Goal: Task Accomplishment & Management: Manage account settings

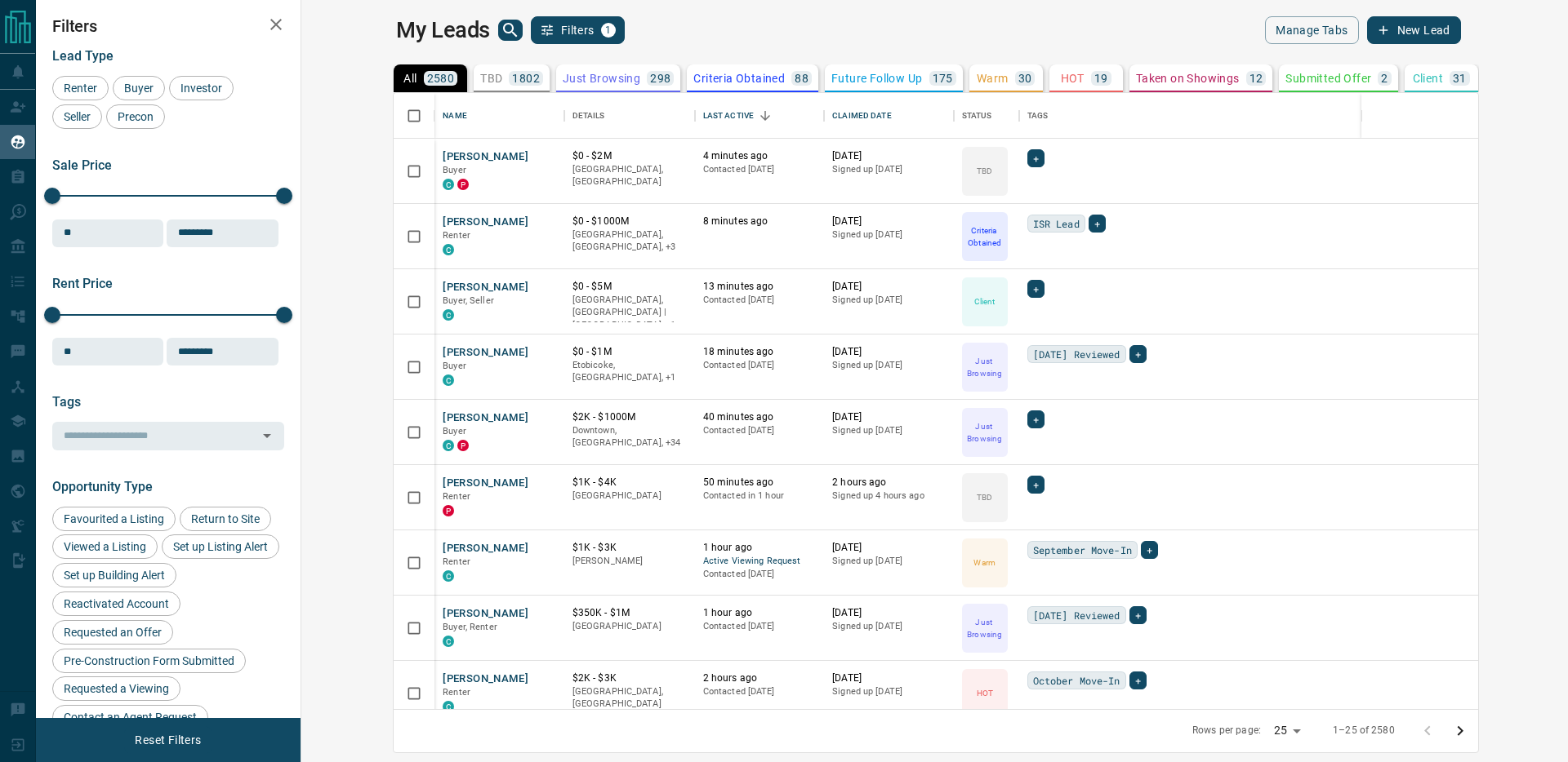
scroll to position [617, 1259]
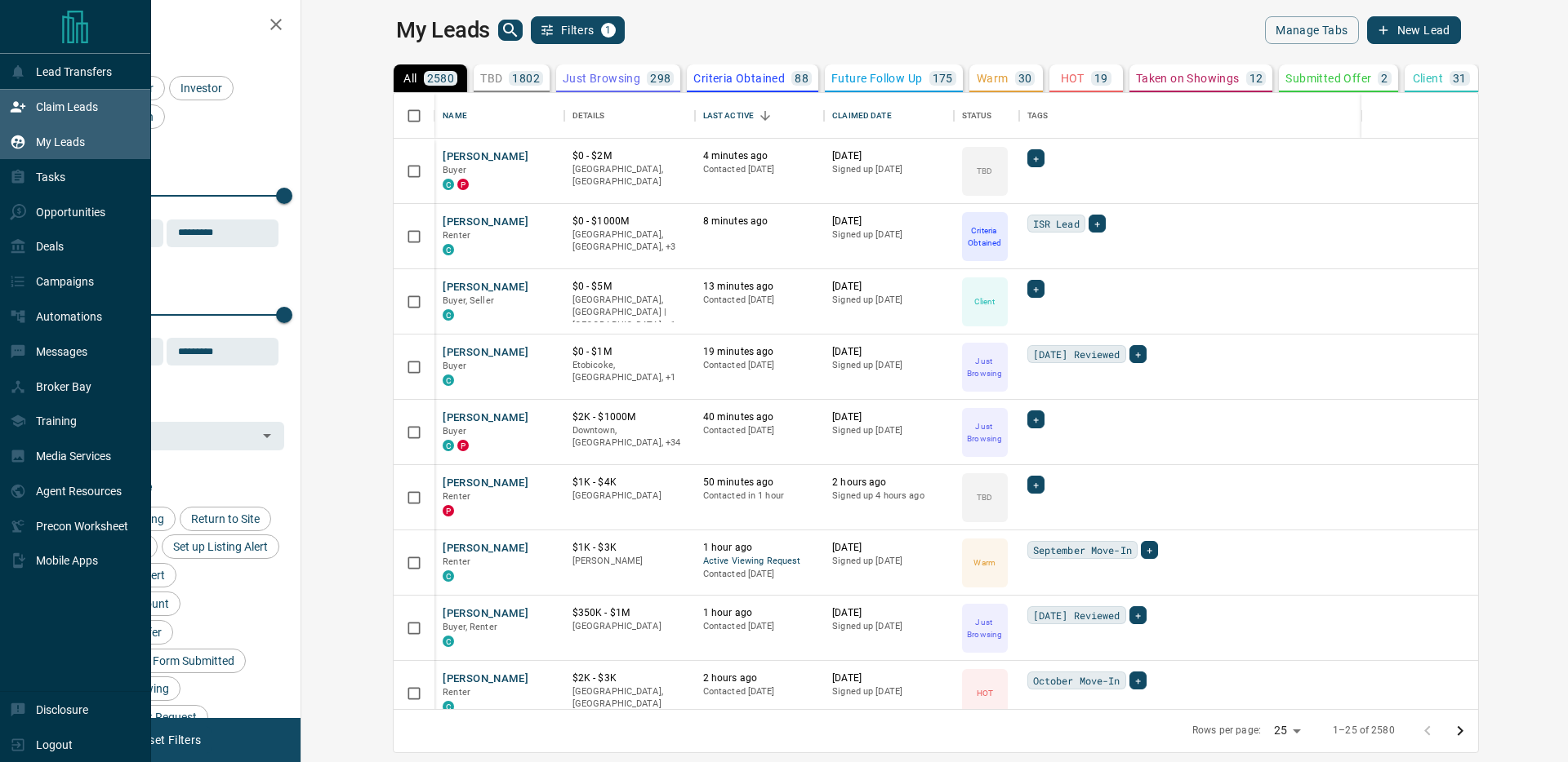
click at [16, 112] on icon at bounding box center [18, 107] width 15 height 11
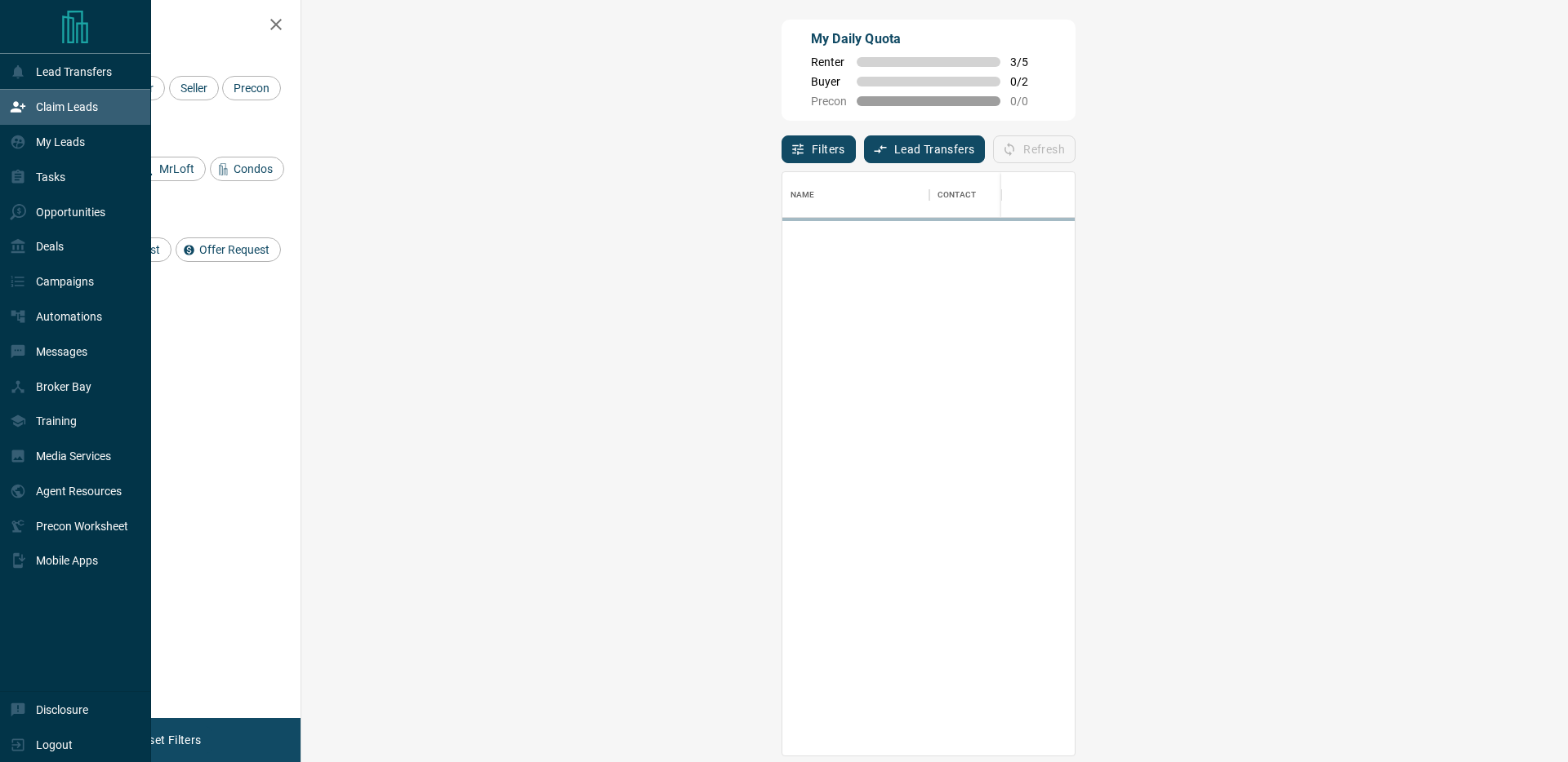
scroll to position [584, 1231]
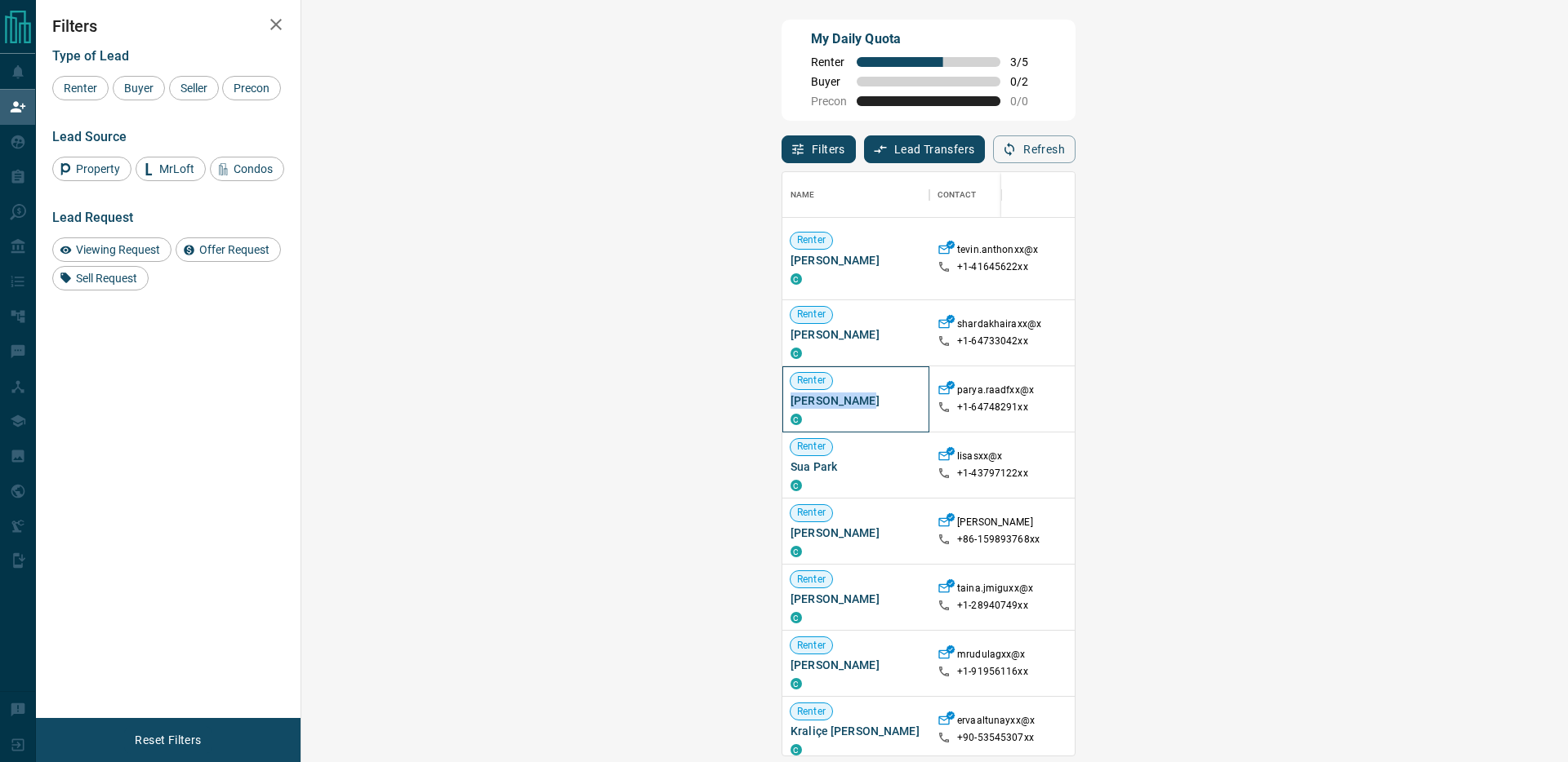
drag, startPoint x: 391, startPoint y: 401, endPoint x: 319, endPoint y: 401, distance: 72.0
click at [782, 401] on div "Renter [PERSON_NAME] C" at bounding box center [856, 400] width 147 height 66
copy span "[PERSON_NAME]"
click at [1076, 147] on button "Refresh" at bounding box center [1034, 149] width 83 height 28
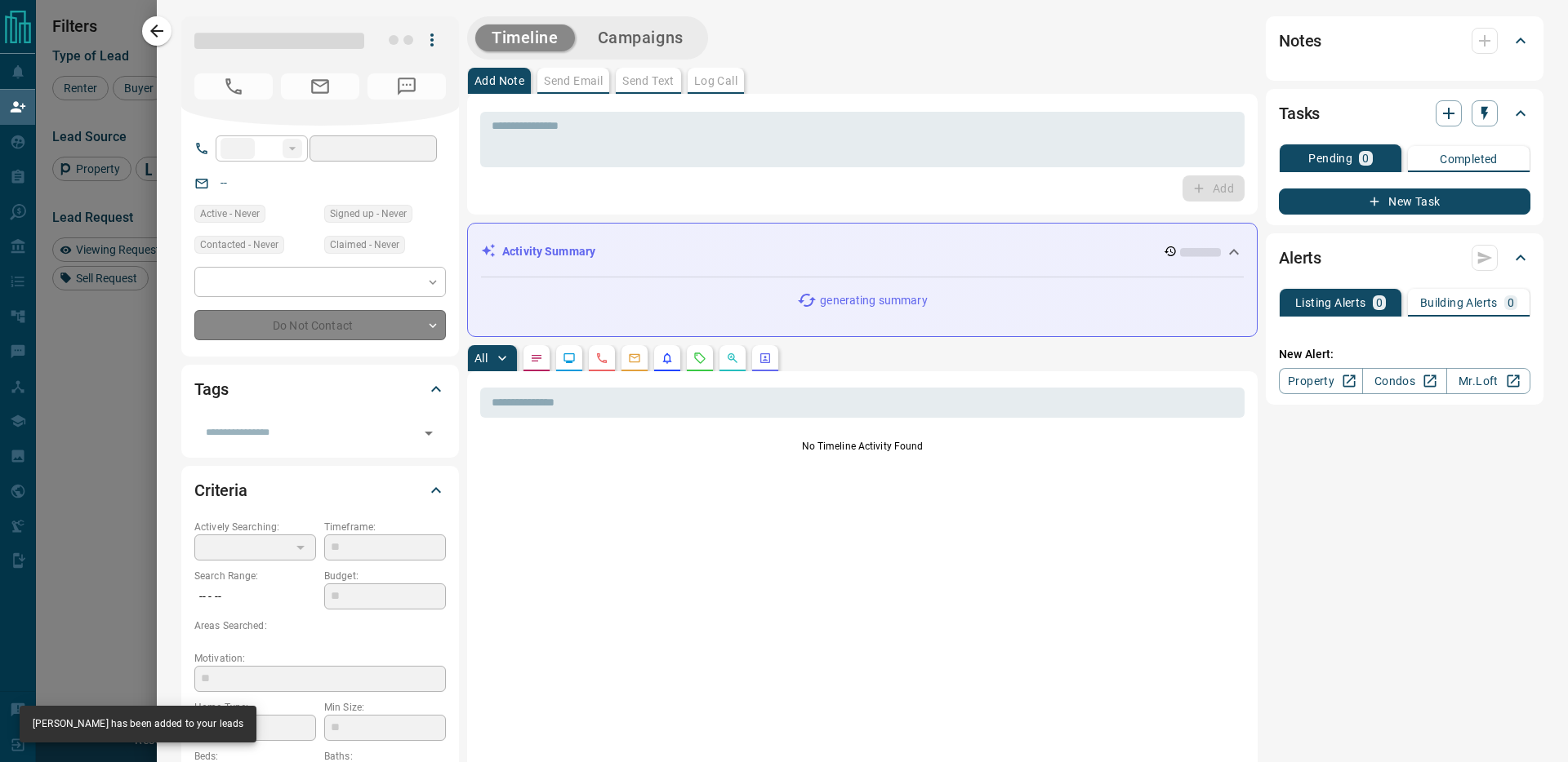
type input "**"
type input "**********"
type input "**"
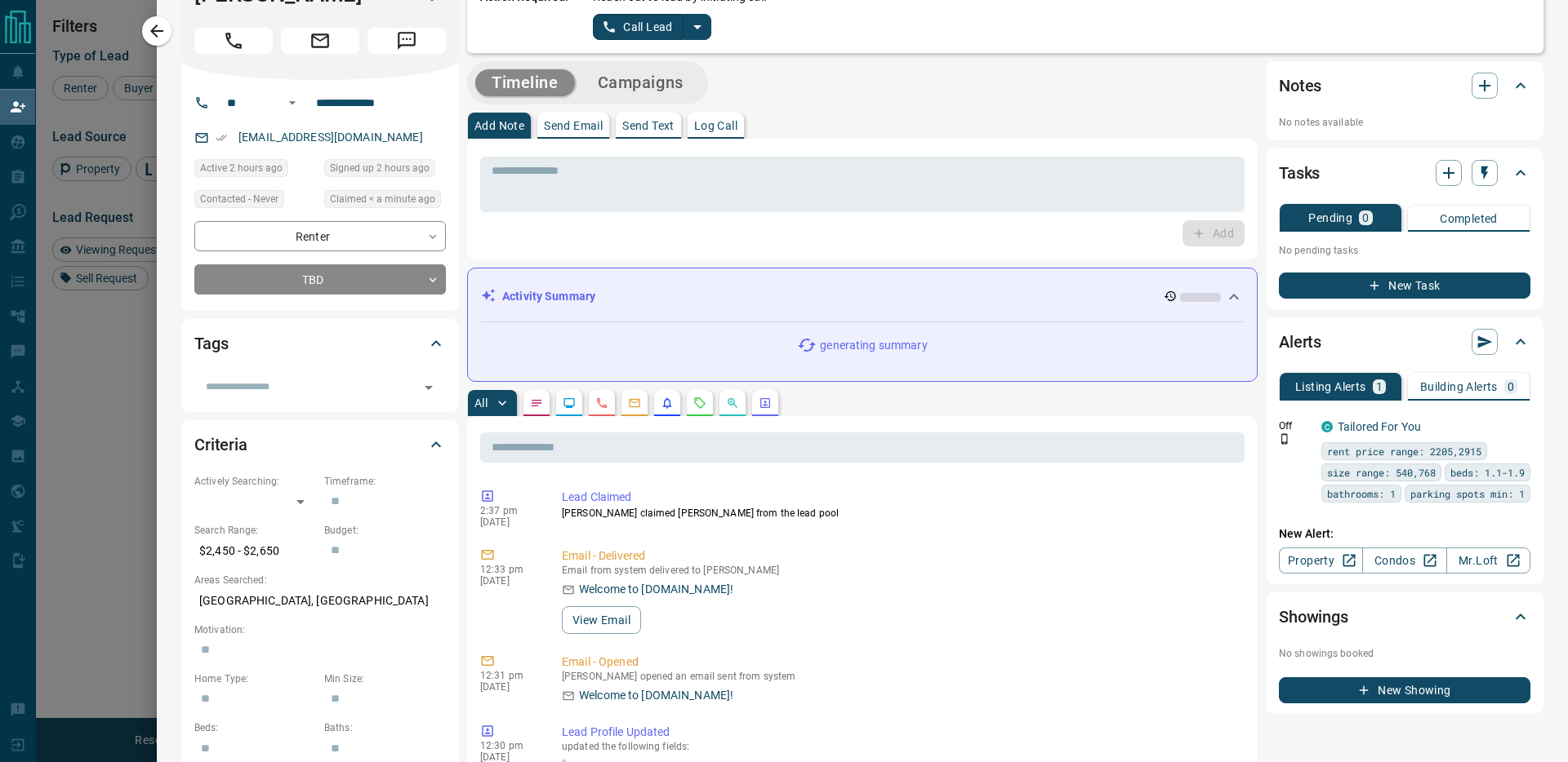
scroll to position [0, 0]
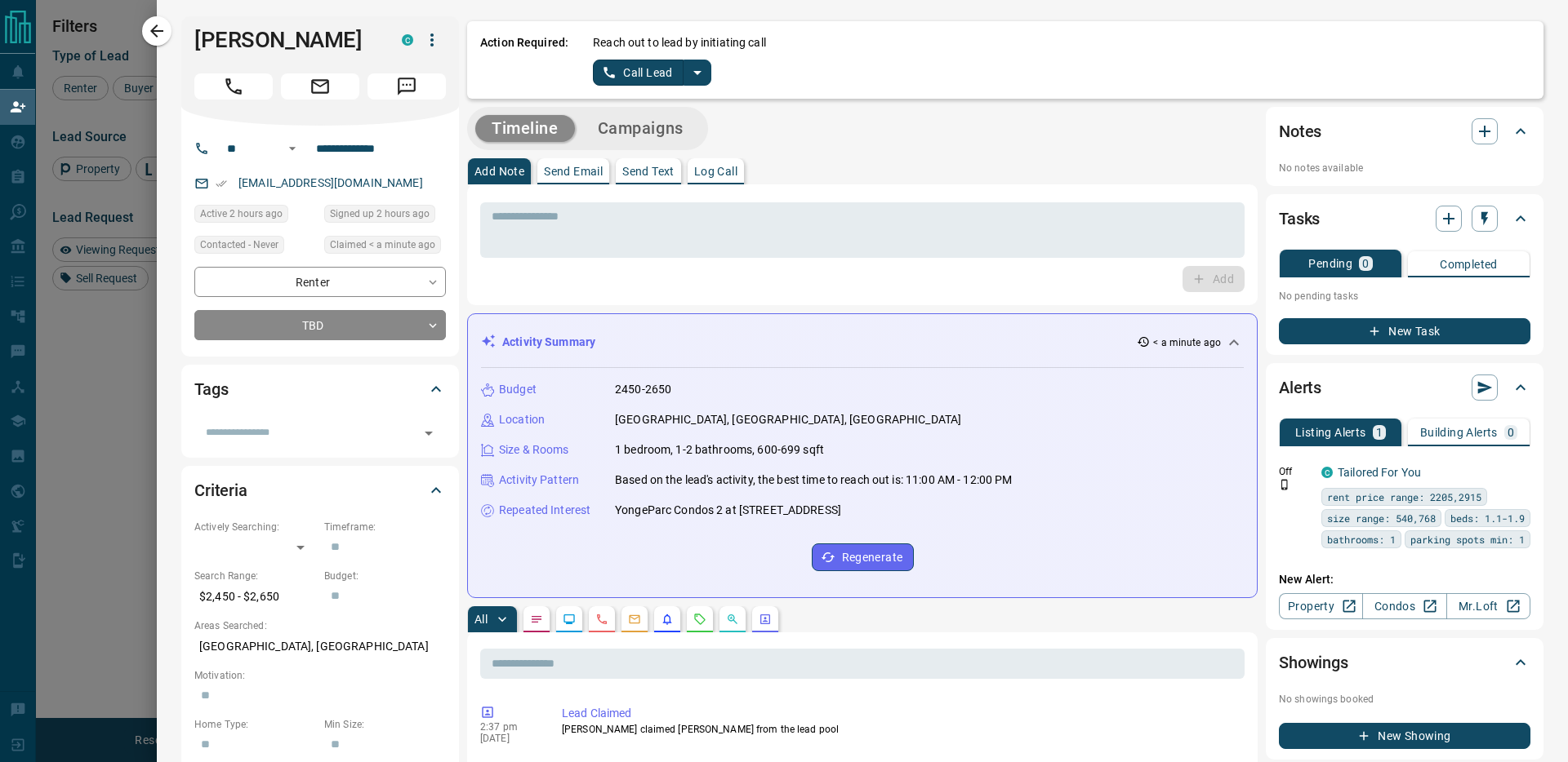
click at [693, 76] on icon "split button" at bounding box center [698, 73] width 20 height 20
click at [658, 134] on li "Log Manual Call" at bounding box center [650, 129] width 100 height 25
click at [656, 82] on button "Log Manual Call" at bounding box center [646, 73] width 108 height 26
click at [609, 76] on button "Yes" at bounding box center [609, 73] width 33 height 25
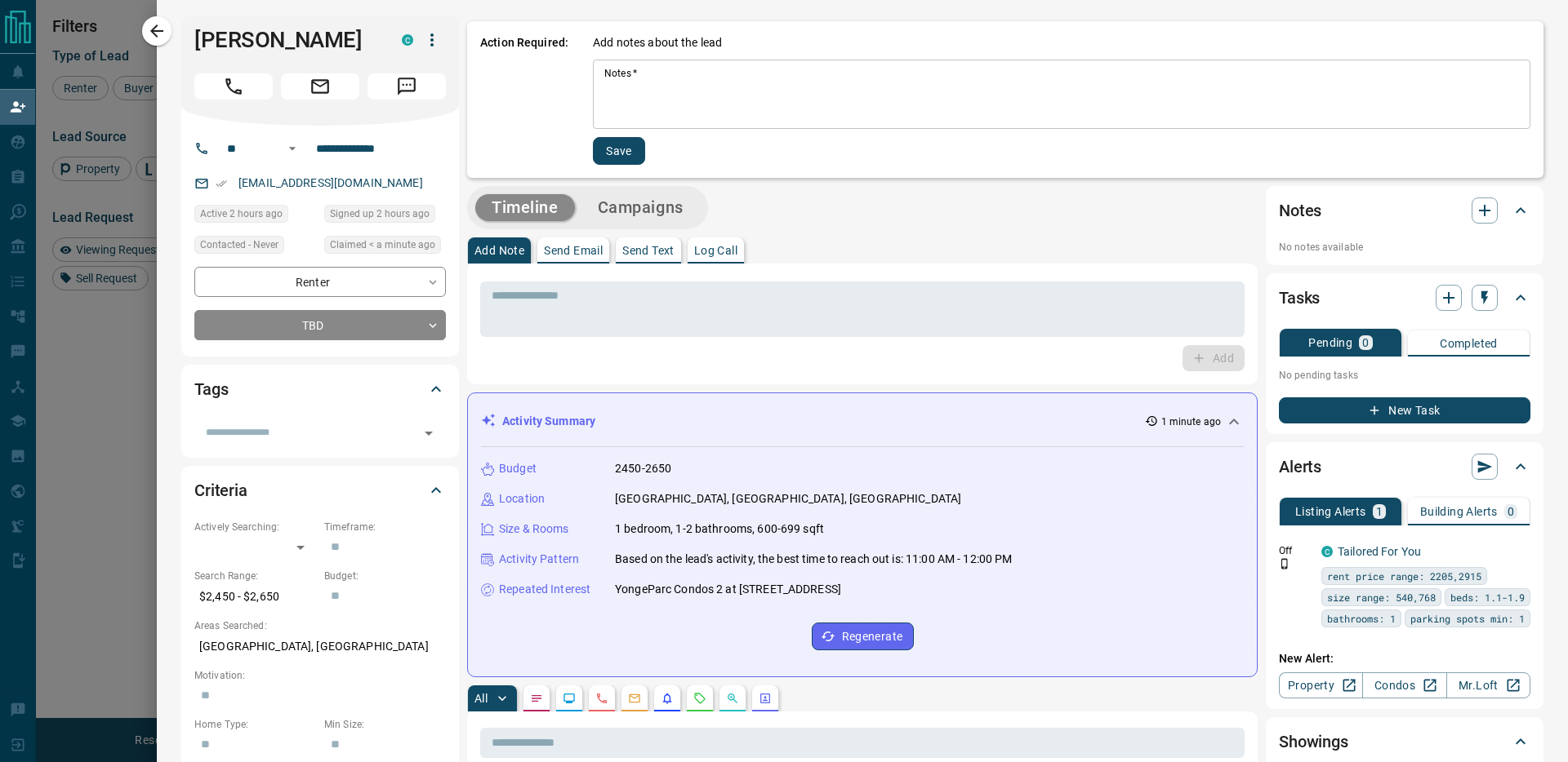
click at [609, 76] on textarea "Notes   *" at bounding box center [1061, 94] width 915 height 55
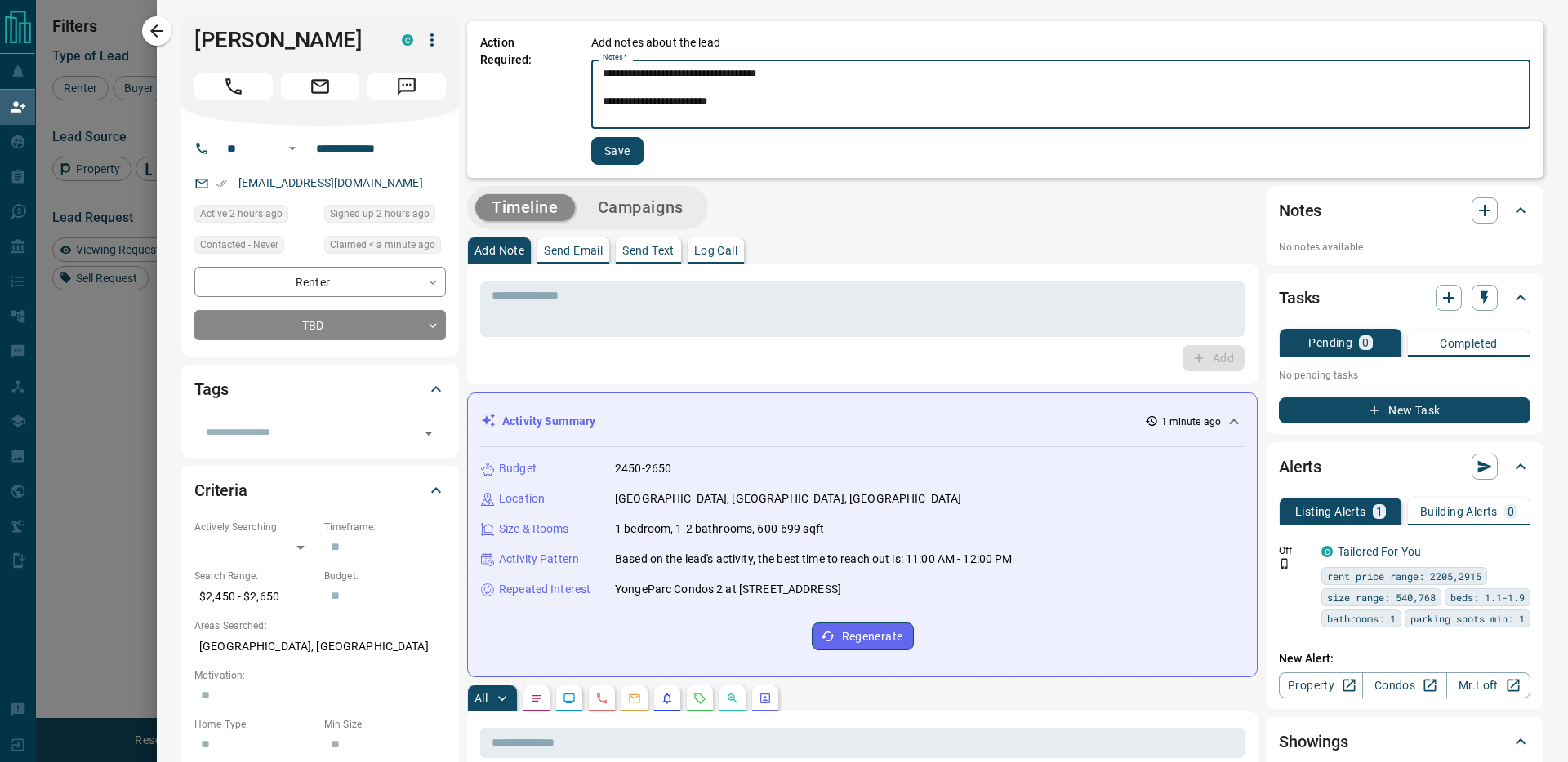
type textarea "**********"
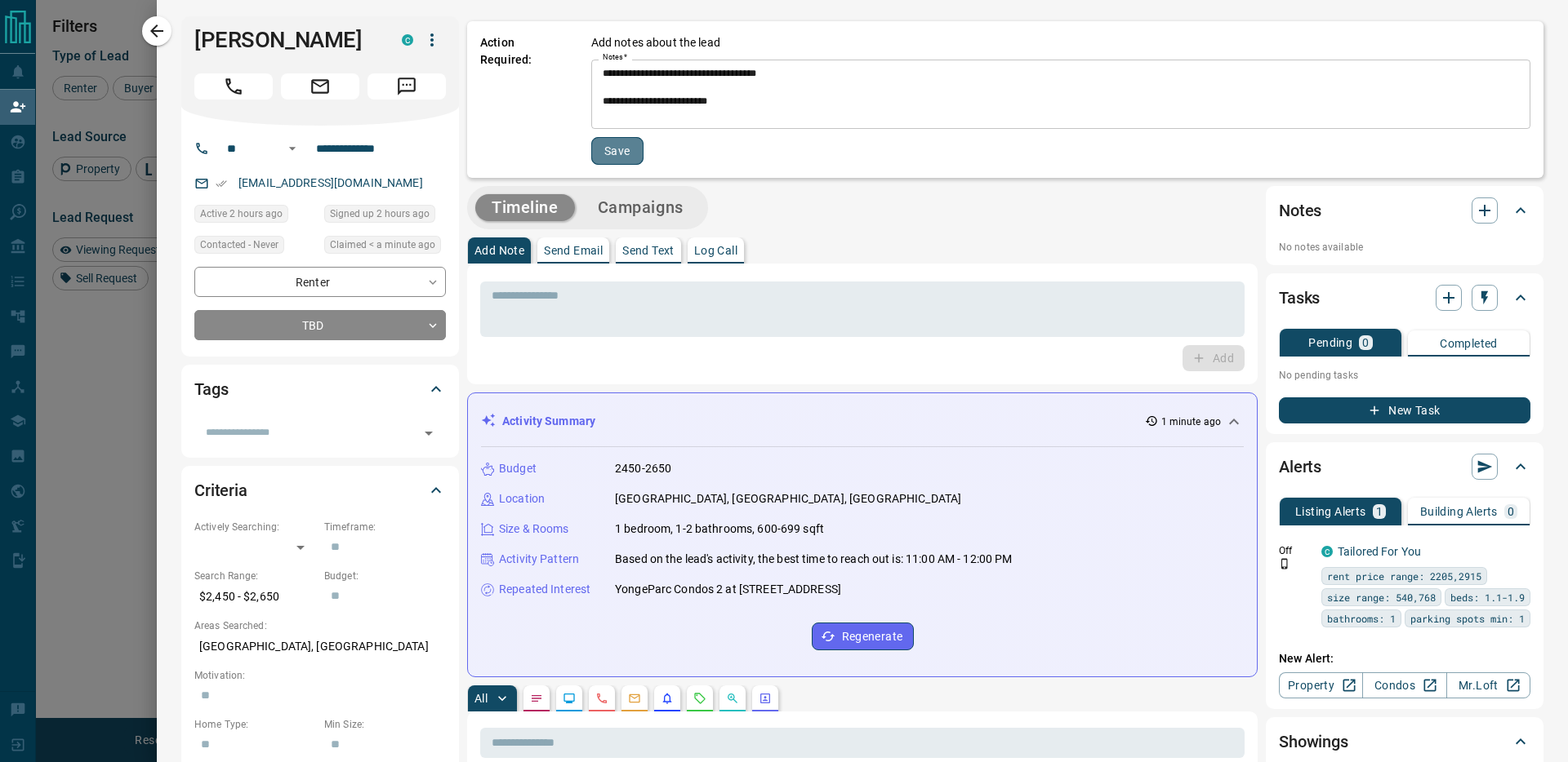
click at [602, 149] on button "Save" at bounding box center [618, 151] width 53 height 28
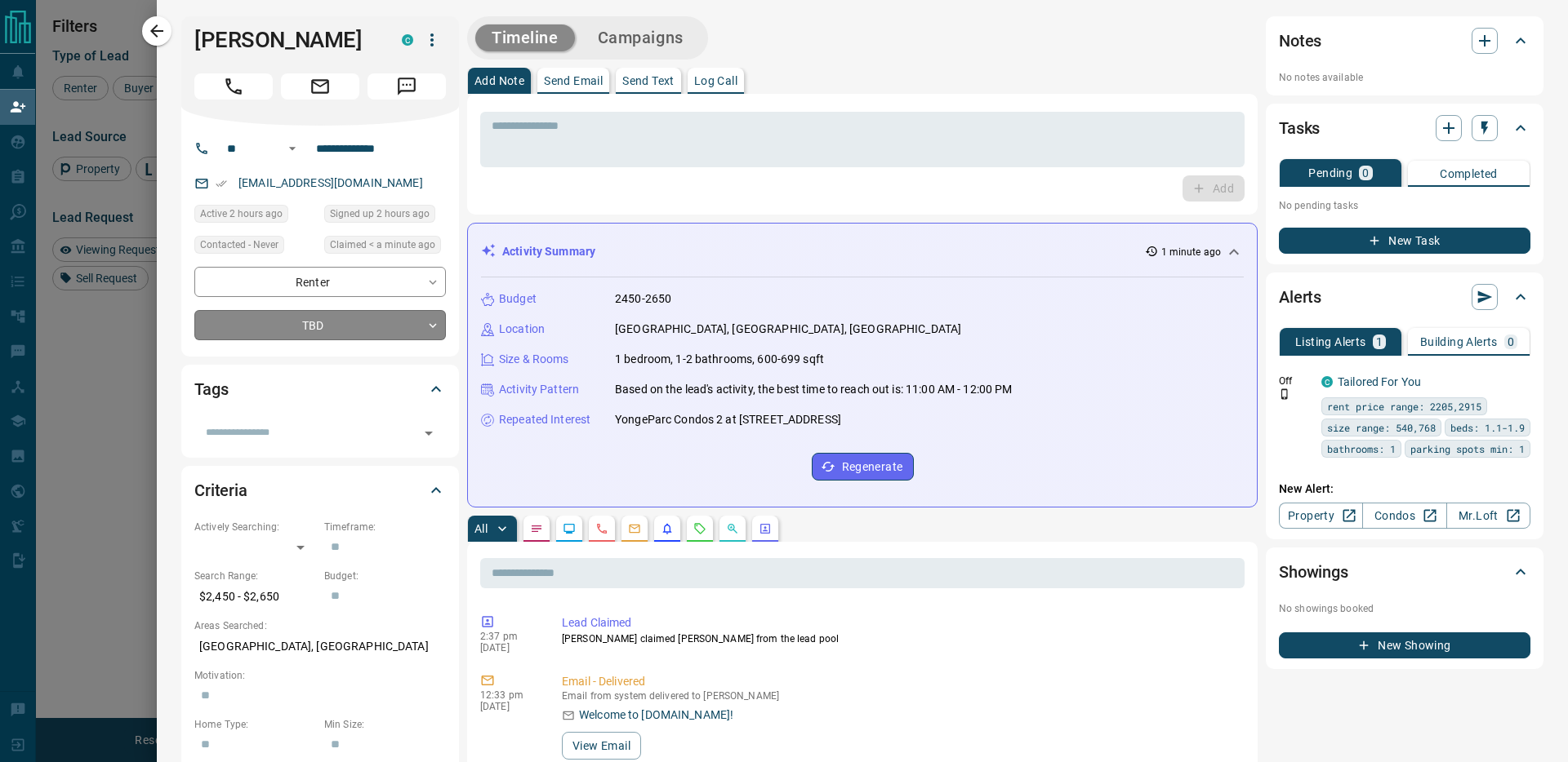
click at [334, 321] on body "Lead Transfers Claim Leads My Leads Tasks Opportunities Deals Campaigns Automat…" at bounding box center [784, 321] width 1568 height 642
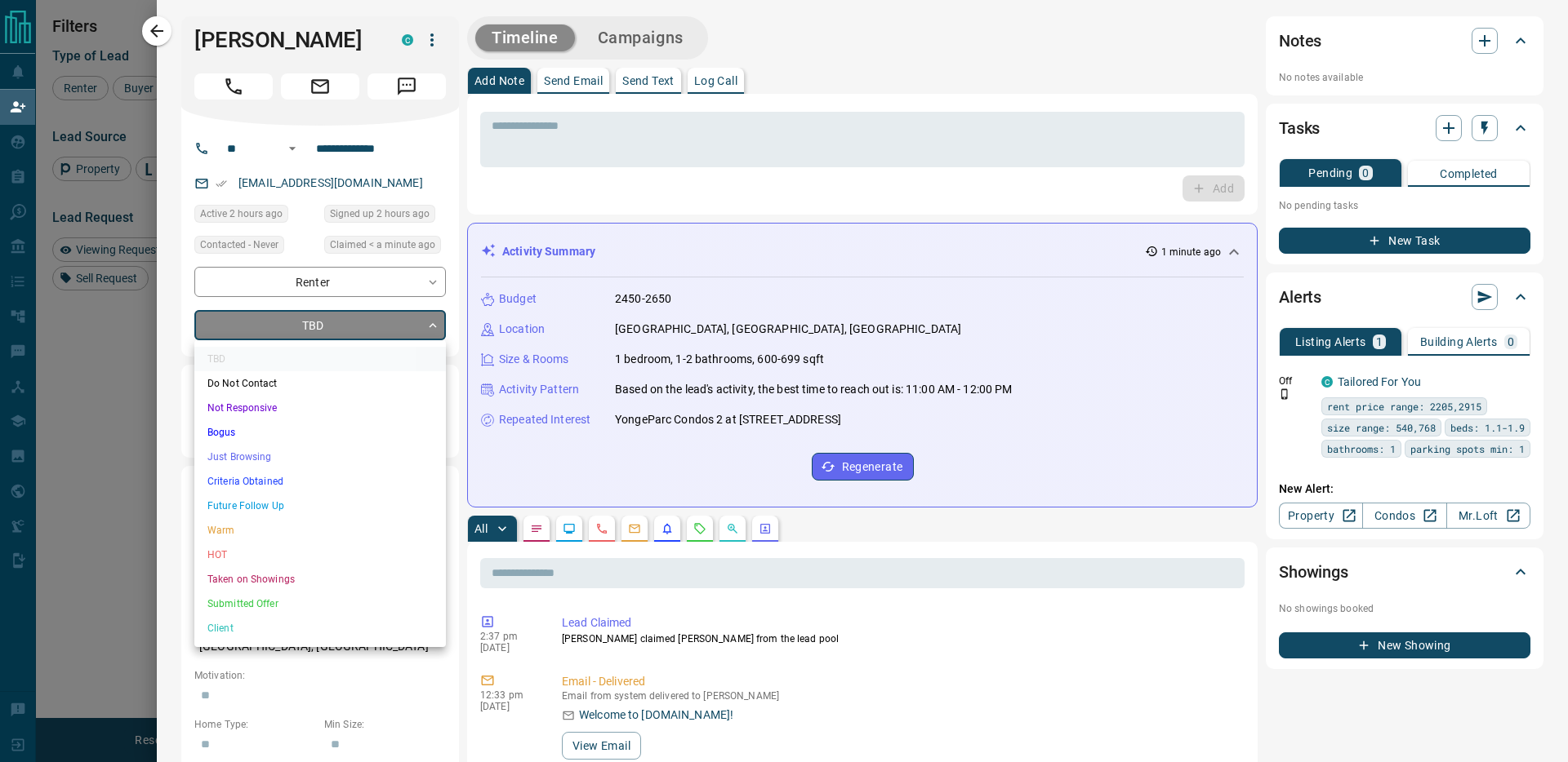
click at [267, 460] on li "Just Browsing" at bounding box center [320, 457] width 252 height 25
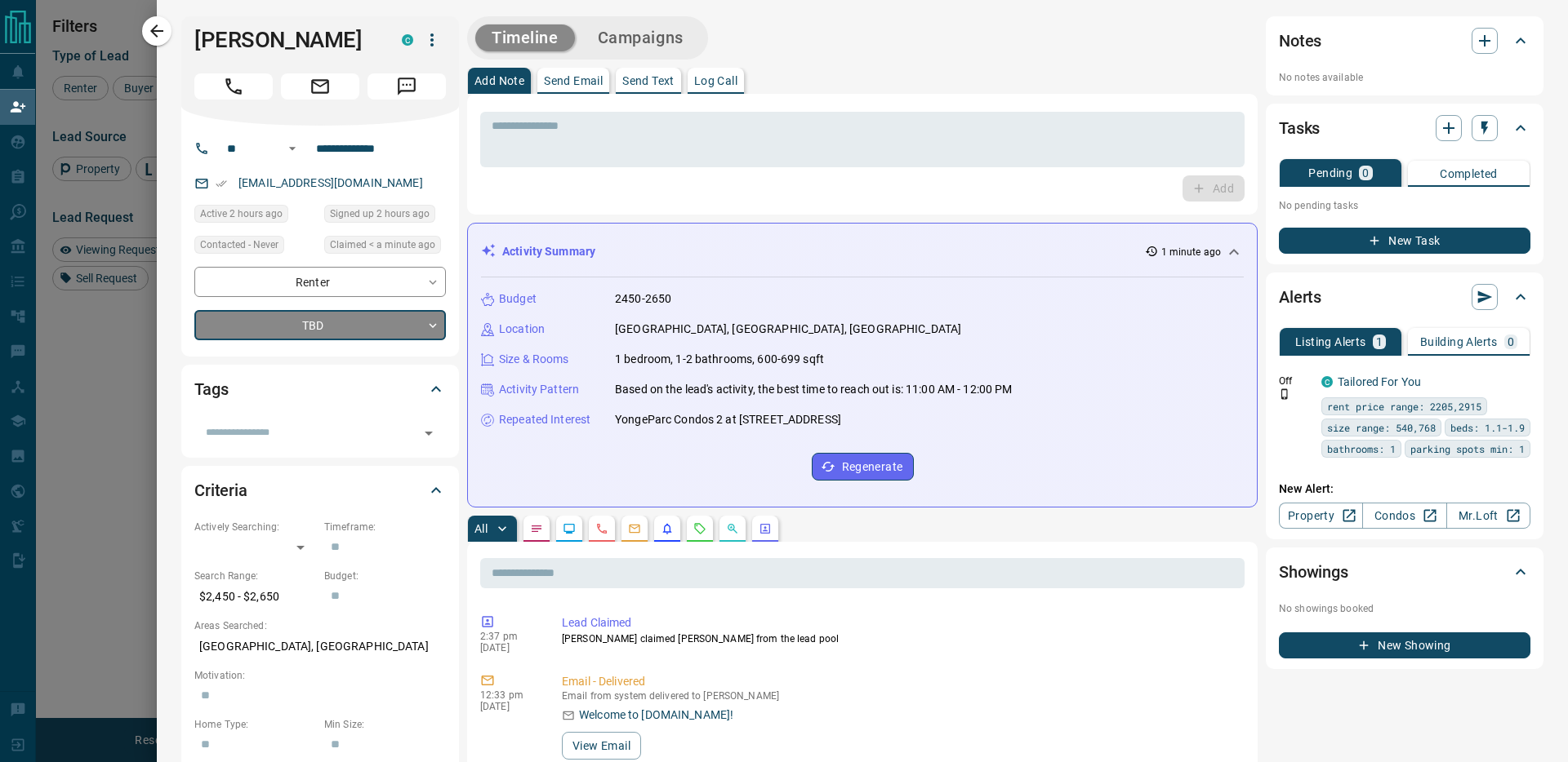
type input "*"
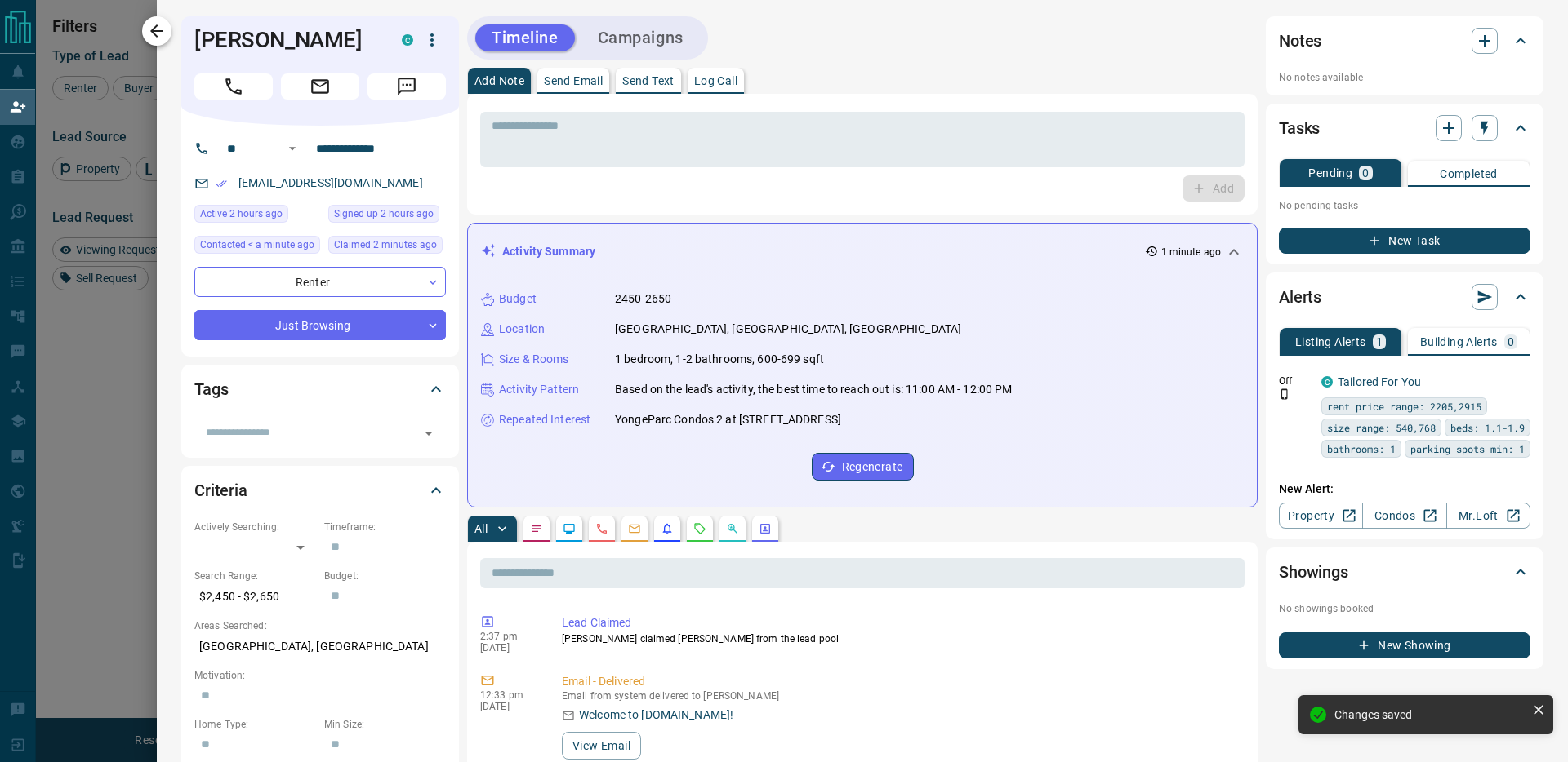
click at [153, 24] on icon "button" at bounding box center [157, 31] width 20 height 20
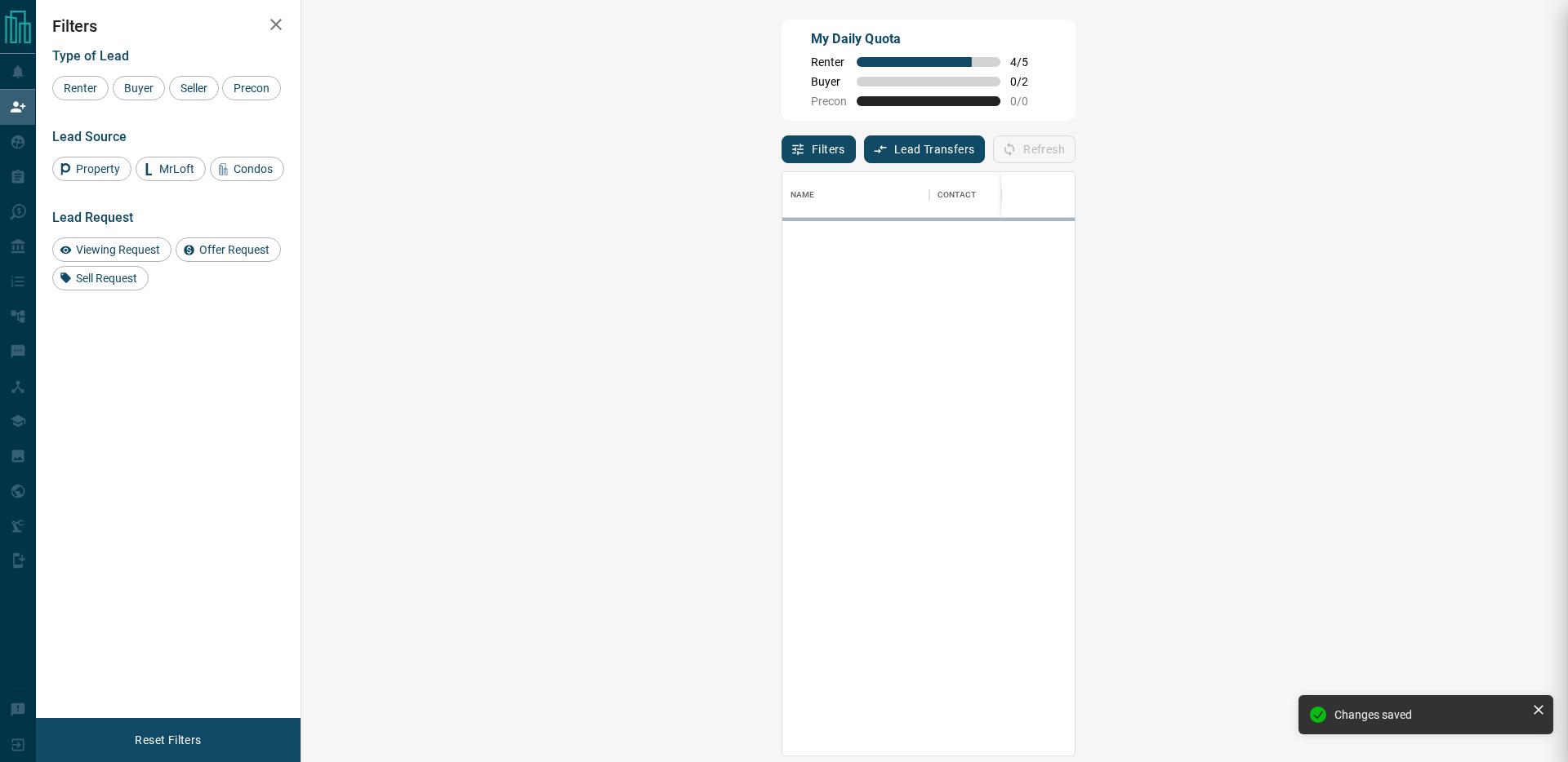
scroll to position [584, 1231]
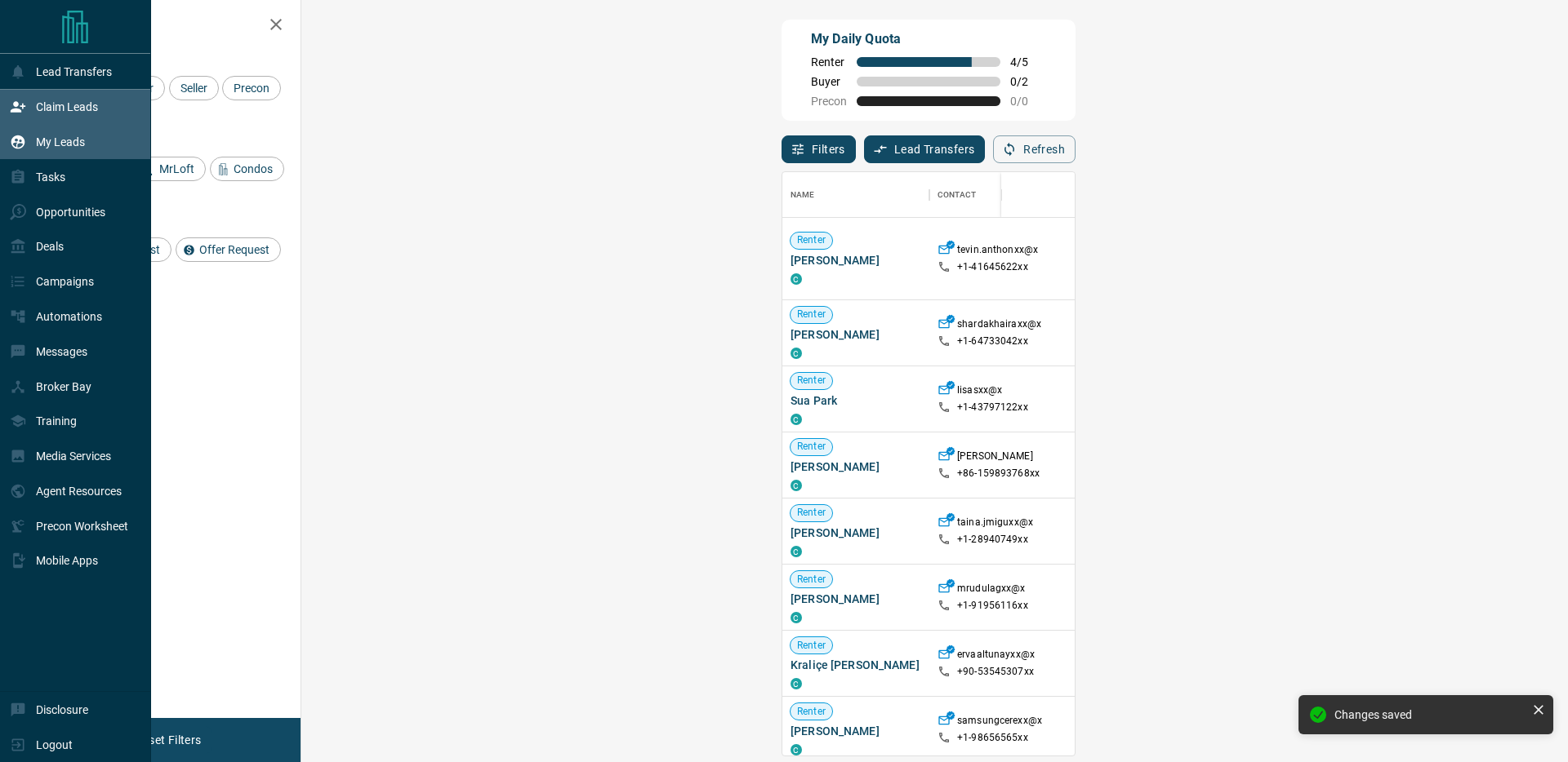
click at [4, 138] on div "My Leads" at bounding box center [75, 143] width 151 height 35
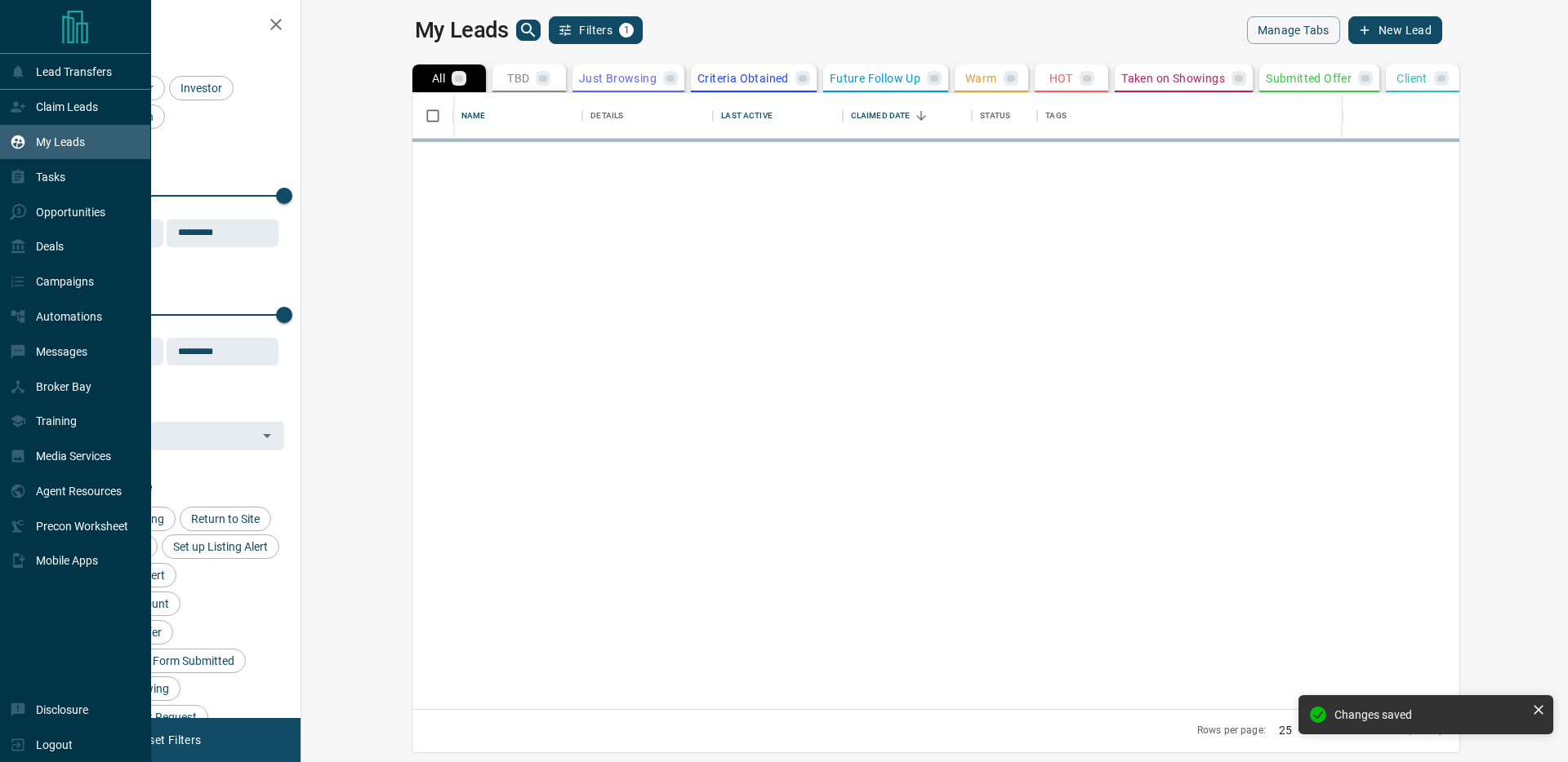
scroll to position [617, 1259]
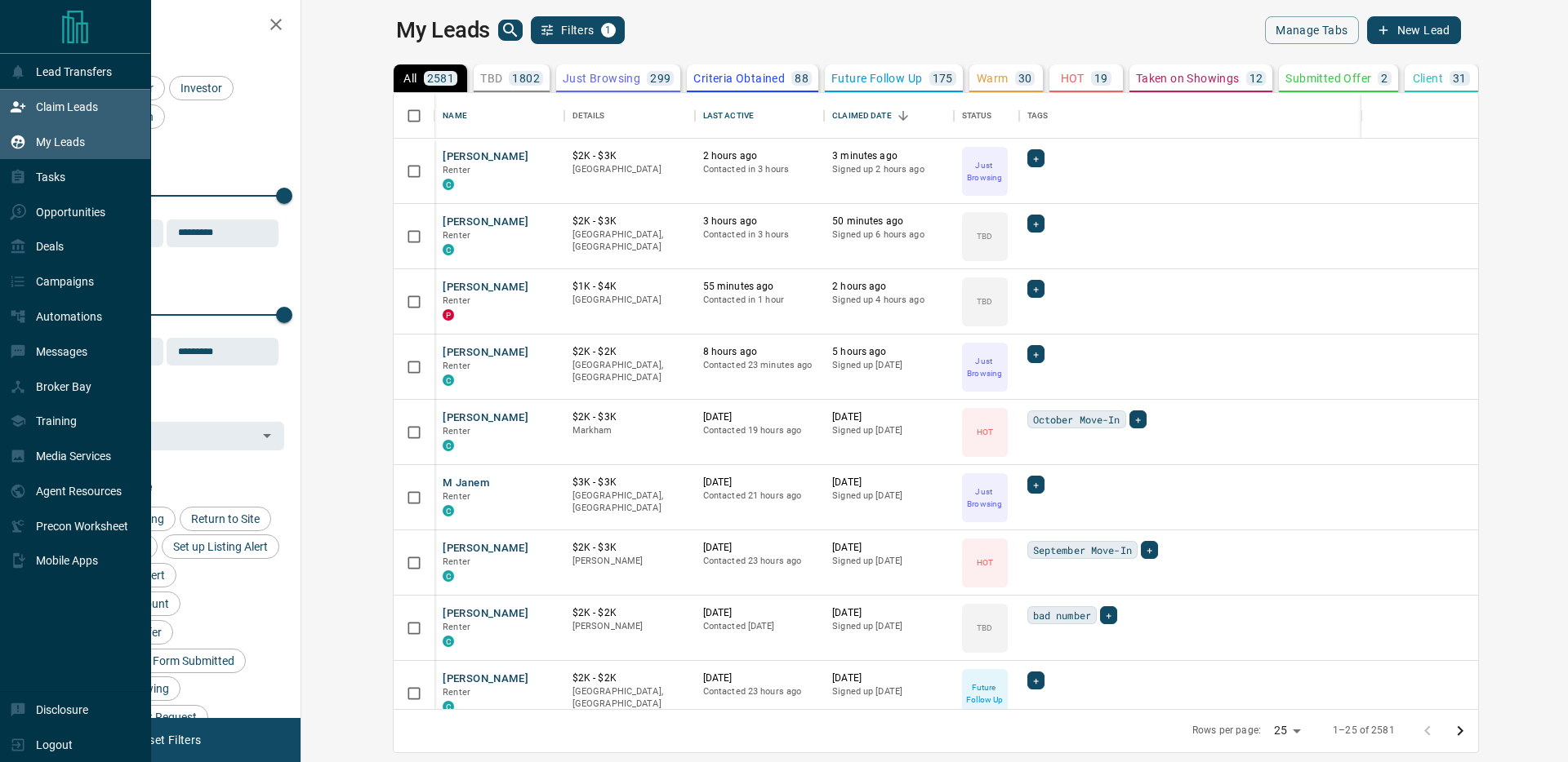
click at [34, 115] on div "Claim Leads" at bounding box center [54, 107] width 88 height 27
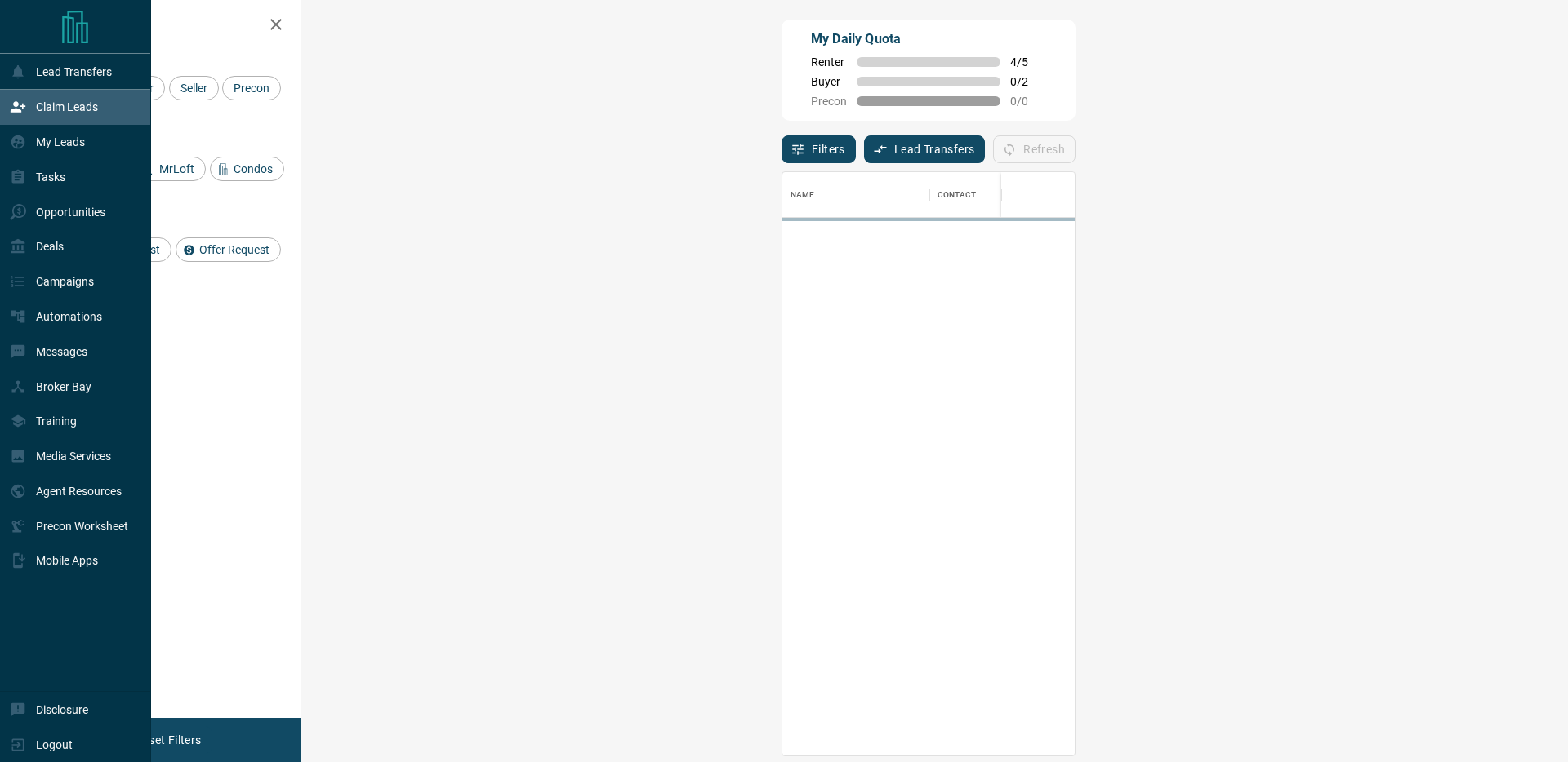
scroll to position [584, 1231]
